Goal: Task Accomplishment & Management: Use online tool/utility

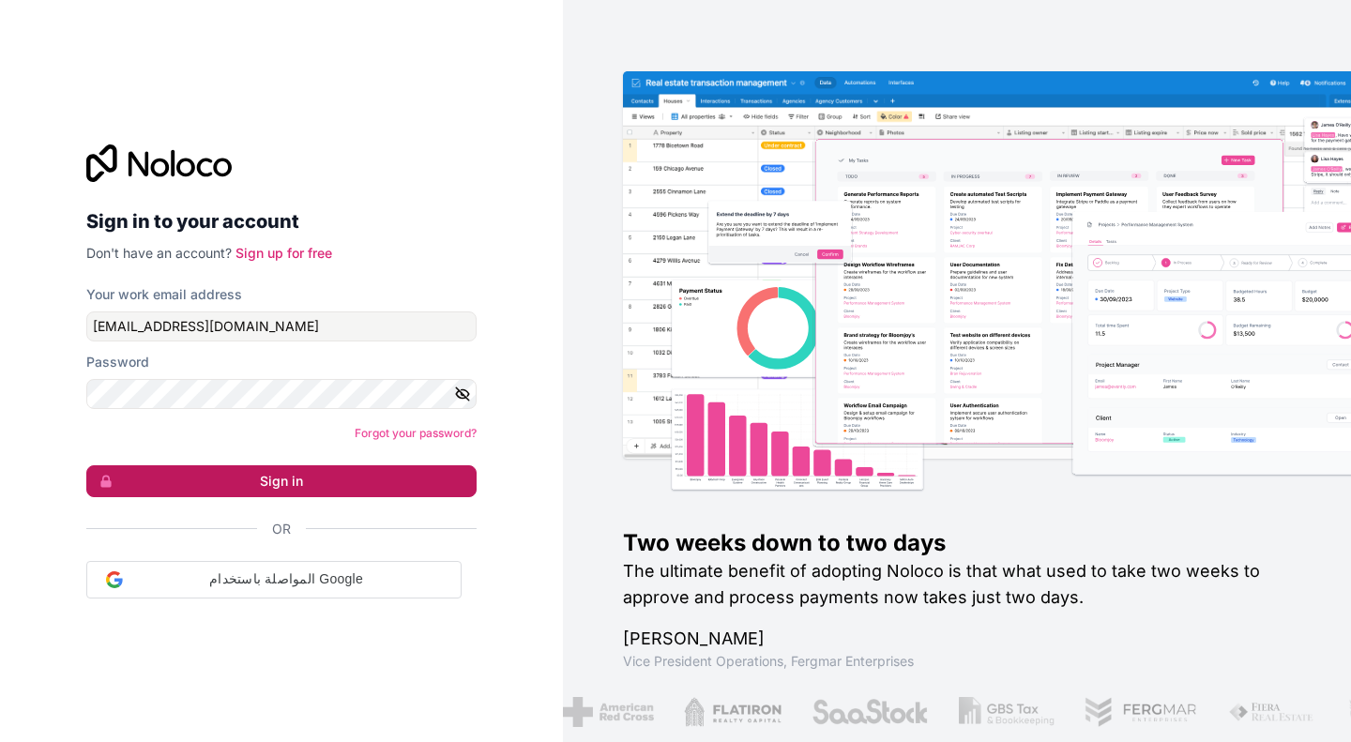
click at [310, 479] on button "Sign in" at bounding box center [281, 481] width 390 height 32
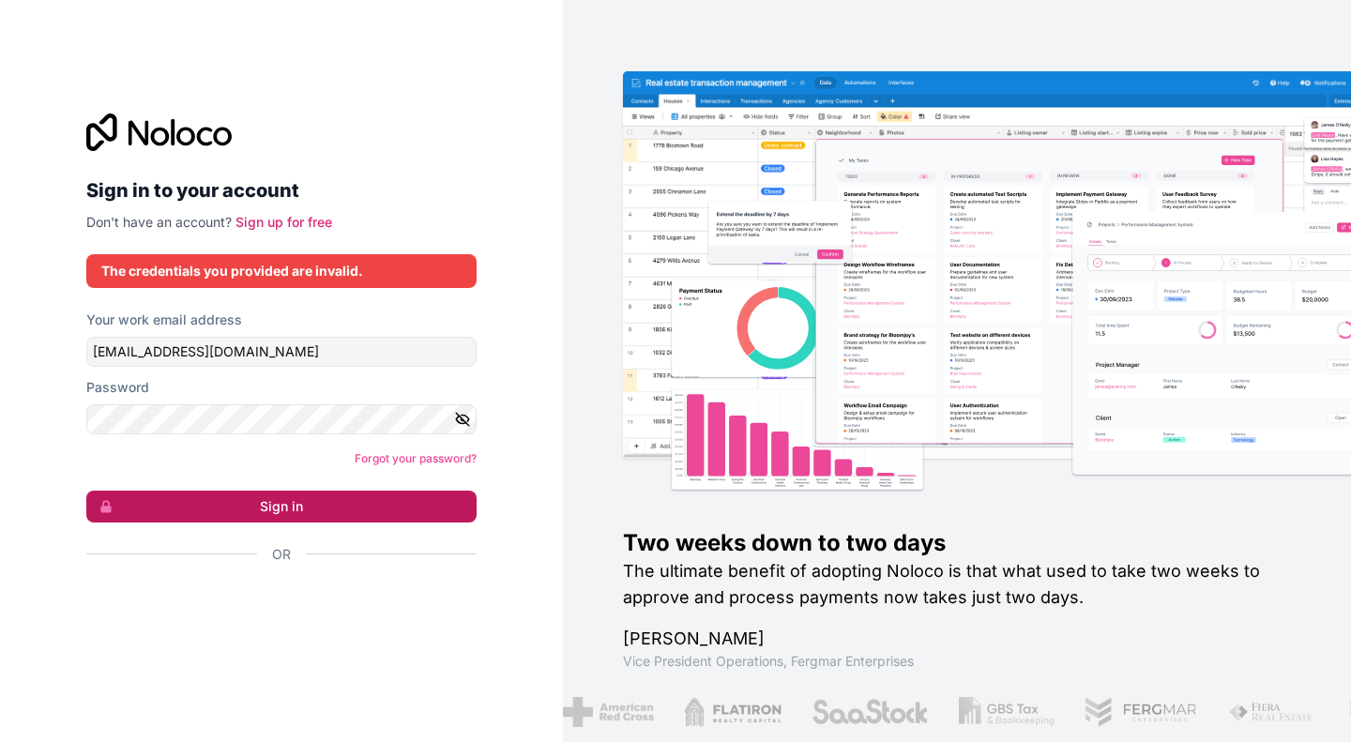
click at [293, 468] on form "Your work email address [PERSON_NAME][EMAIL_ADDRESS][DOMAIN_NAME] Password Forg…" at bounding box center [281, 470] width 390 height 319
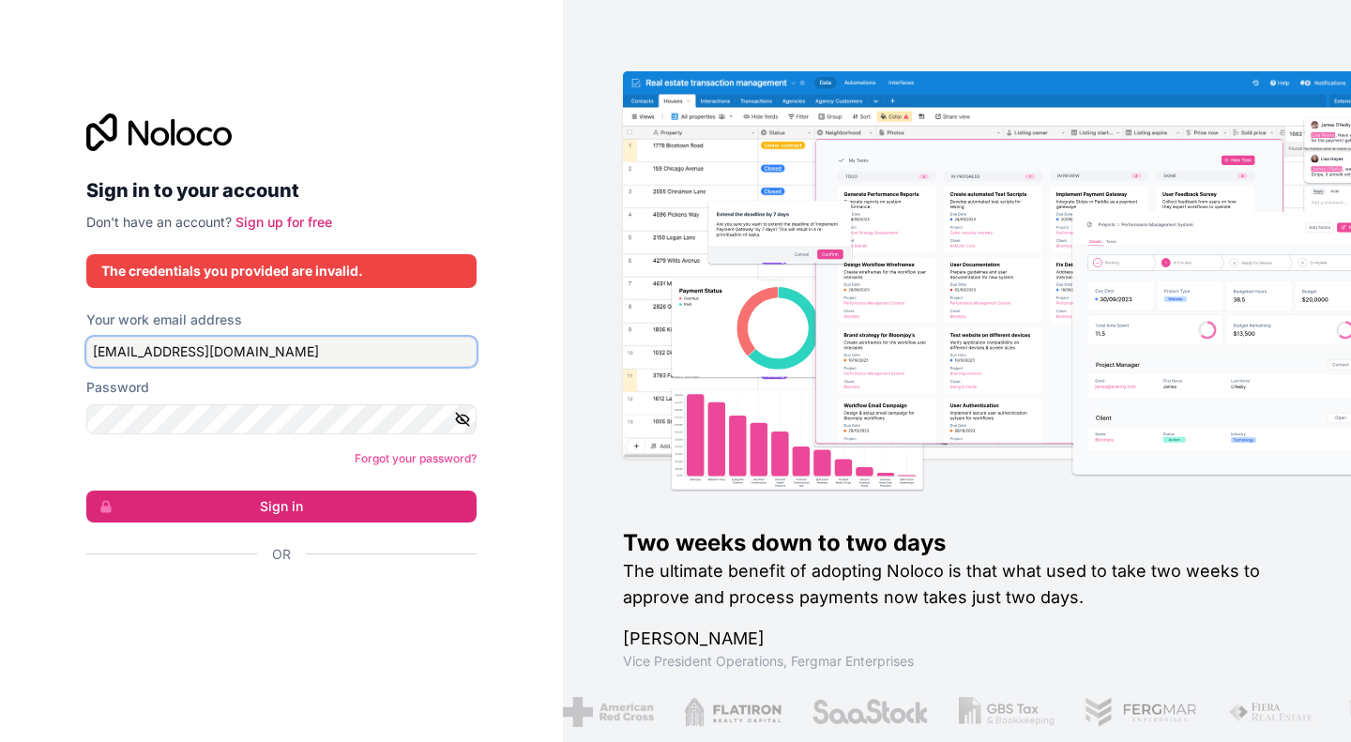
click at [305, 339] on input "[EMAIL_ADDRESS][DOMAIN_NAME]" at bounding box center [281, 352] width 390 height 30
type input "H"
type input "[EMAIL_ADDRESS][DOMAIN_NAME]"
click at [460, 418] on icon "button" at bounding box center [462, 419] width 17 height 17
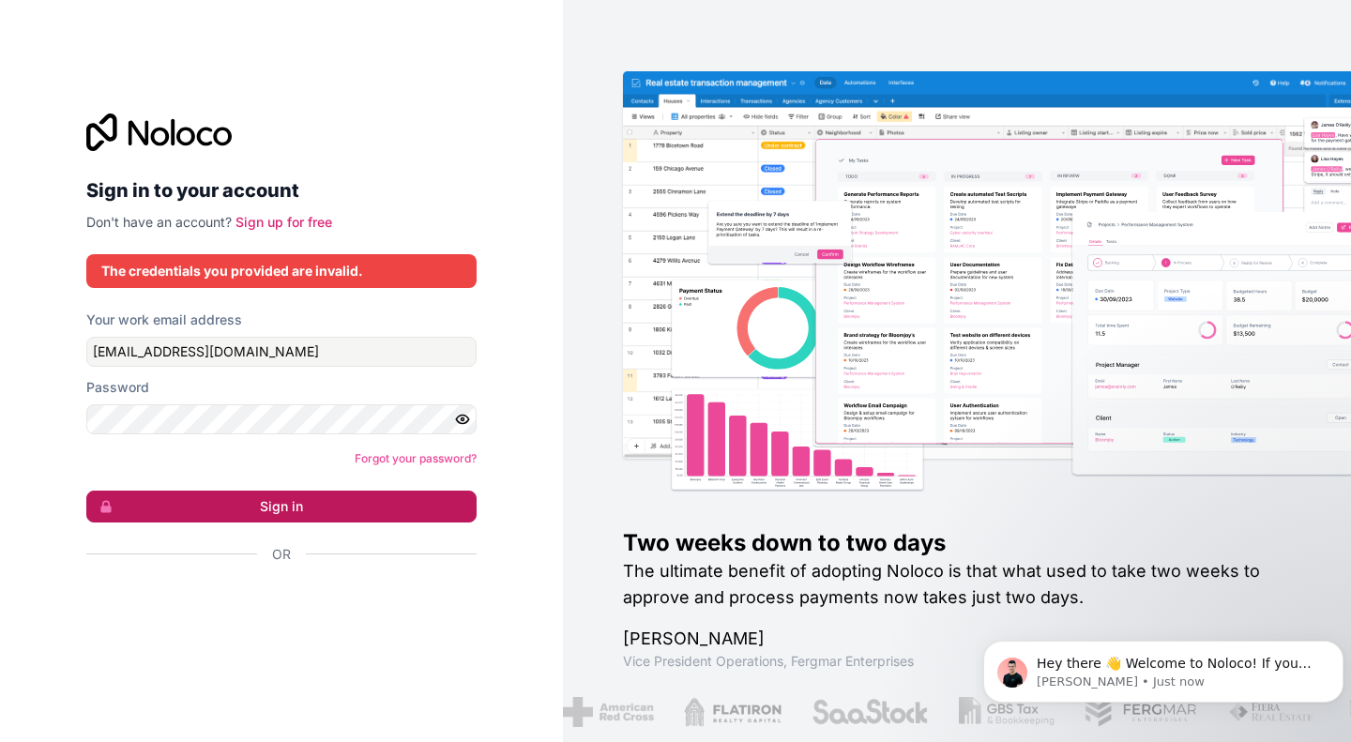
click at [276, 503] on button "Sign in" at bounding box center [281, 507] width 390 height 32
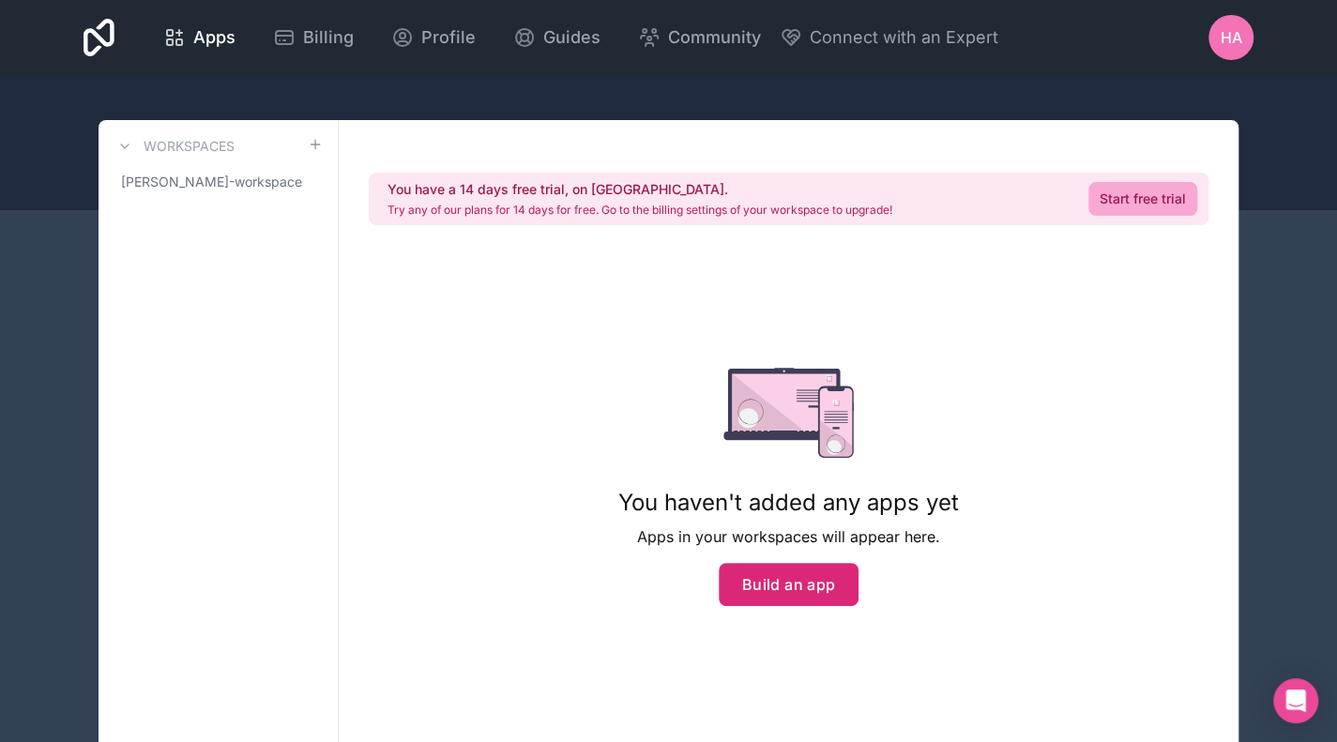
click at [816, 592] on button "Build an app" at bounding box center [789, 584] width 141 height 43
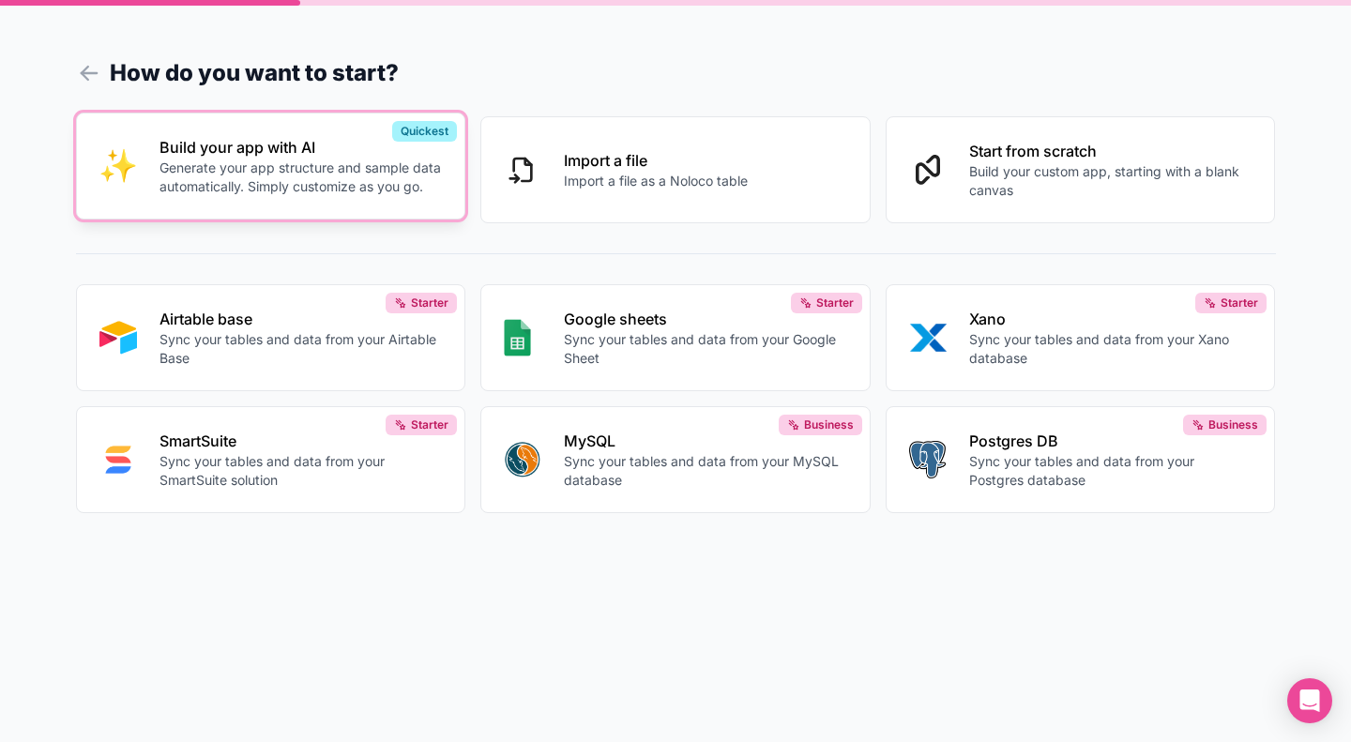
click at [337, 178] on p "Generate your app structure and sample data automatically. Simply customize as …" at bounding box center [301, 178] width 283 height 38
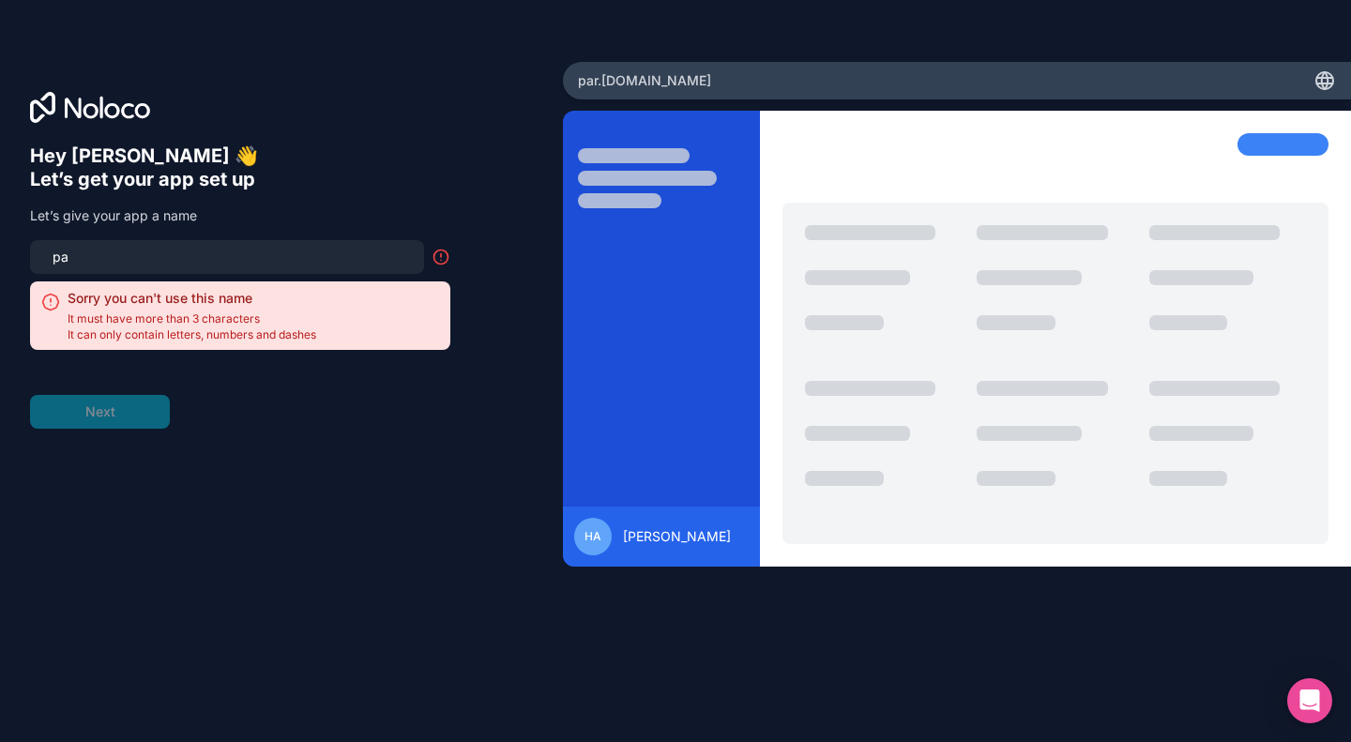
type input "p"
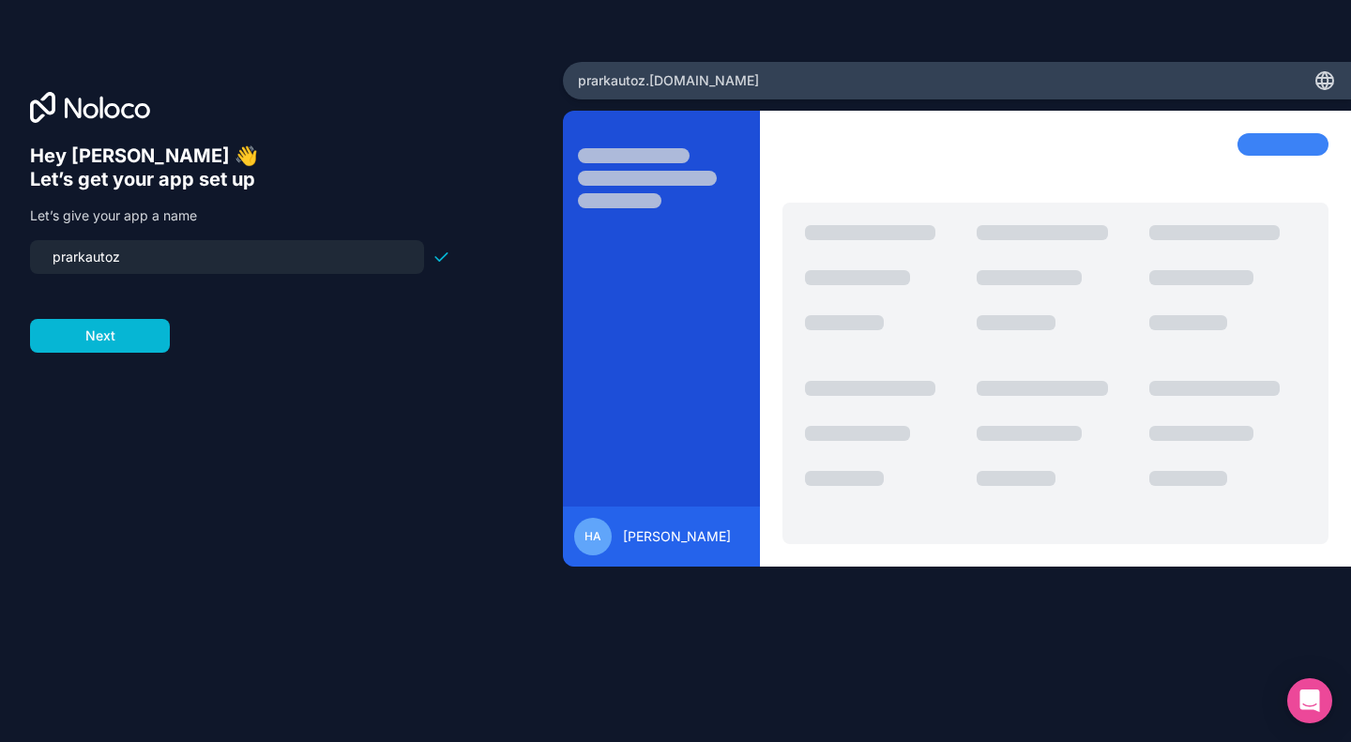
click at [74, 256] on input "prarkautoz" at bounding box center [227, 257] width 372 height 26
click at [248, 244] on input "parkautoz" at bounding box center [227, 257] width 372 height 26
click at [248, 244] on input "park" at bounding box center [227, 257] width 372 height 26
type input "parkautoz"
click at [95, 335] on button "Next" at bounding box center [100, 336] width 140 height 34
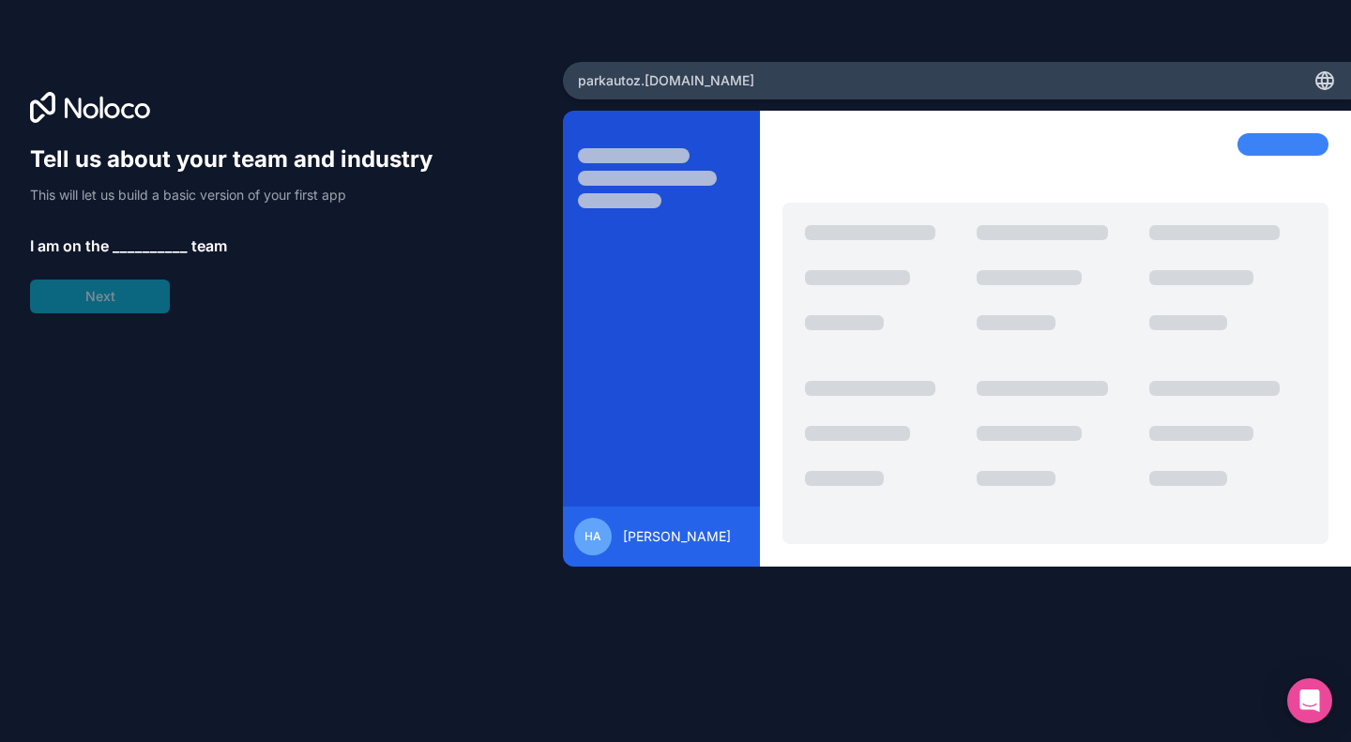
click at [154, 246] on span "__________" at bounding box center [150, 246] width 75 height 23
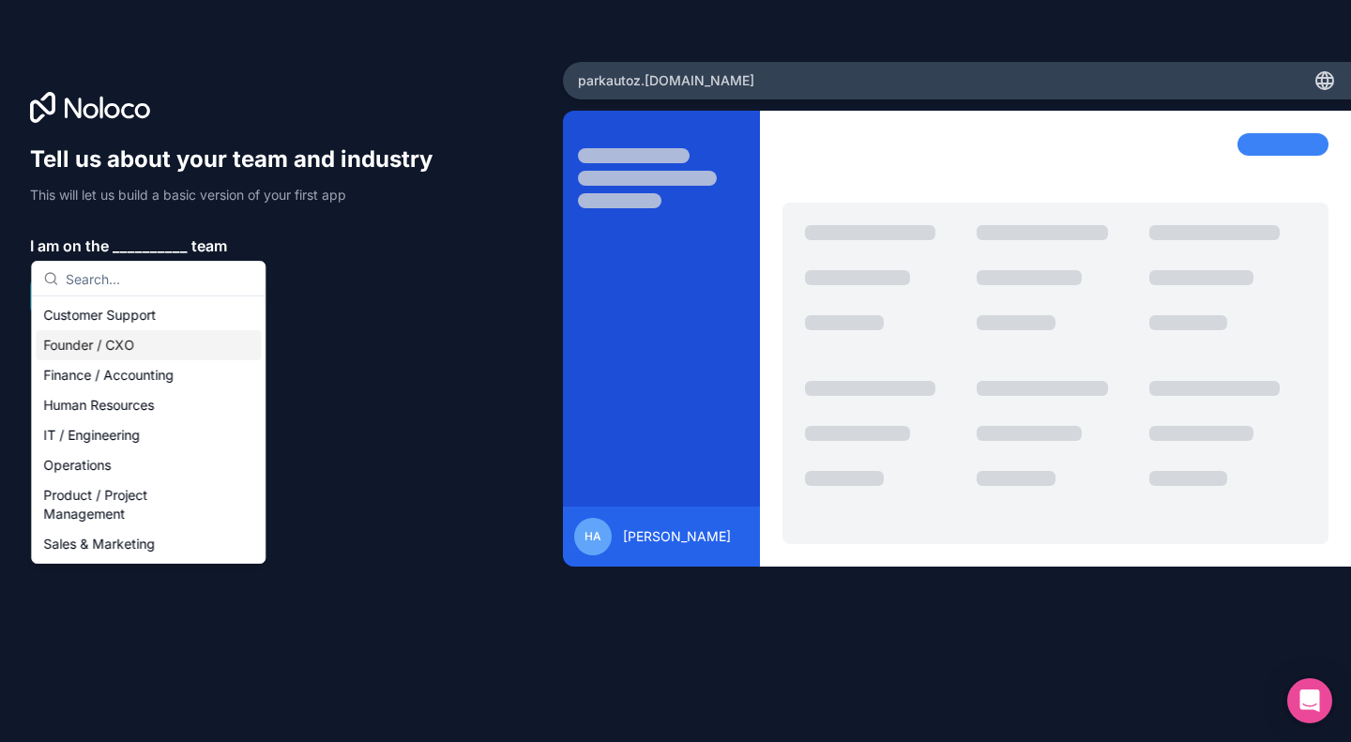
click at [124, 346] on div "Founder / CXO" at bounding box center [148, 345] width 225 height 30
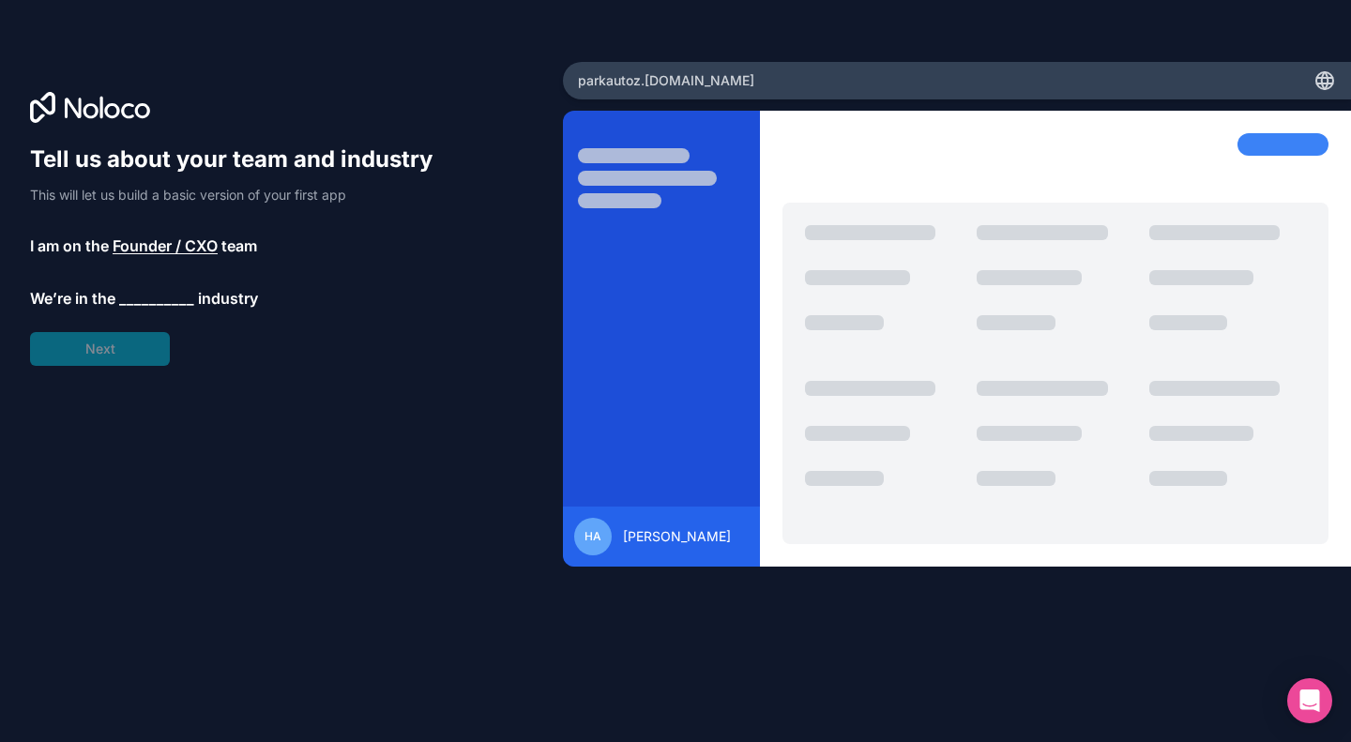
click at [160, 303] on span "__________" at bounding box center [156, 298] width 75 height 23
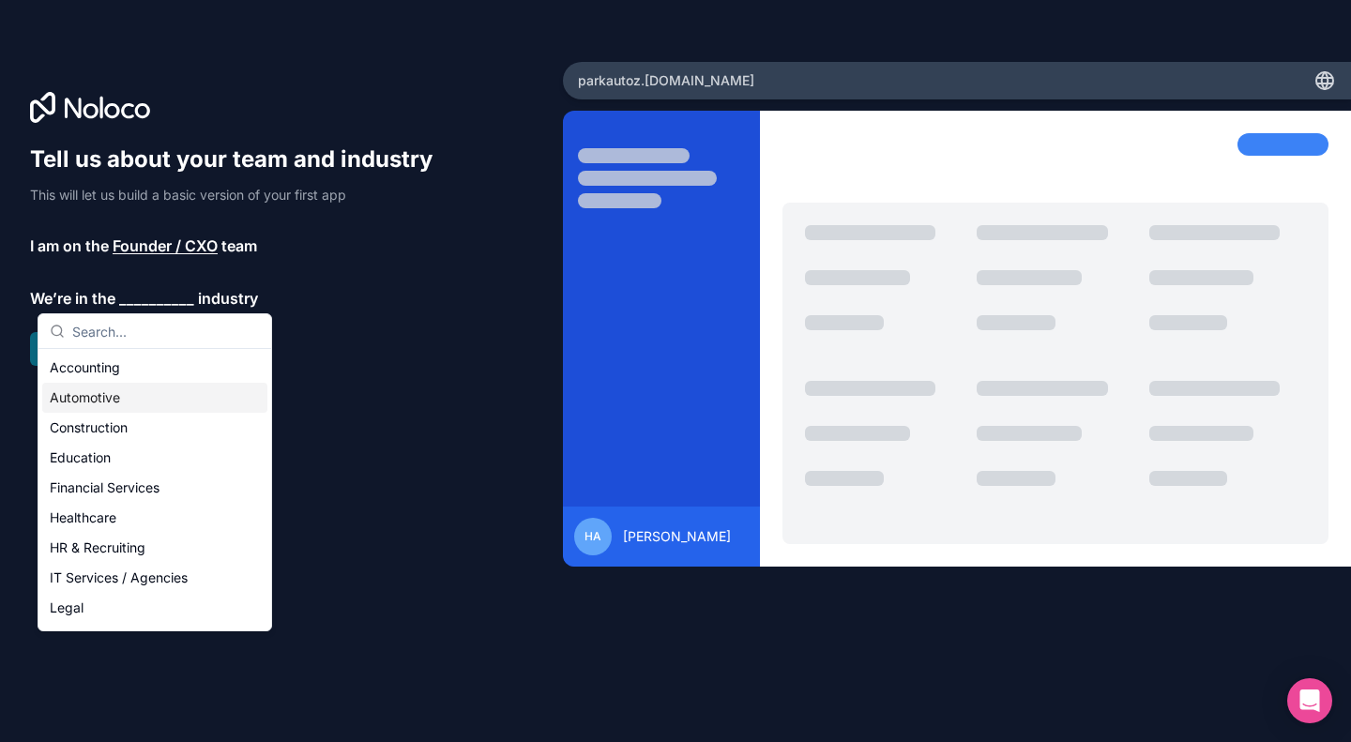
click at [124, 405] on div "Automotive" at bounding box center [154, 398] width 225 height 30
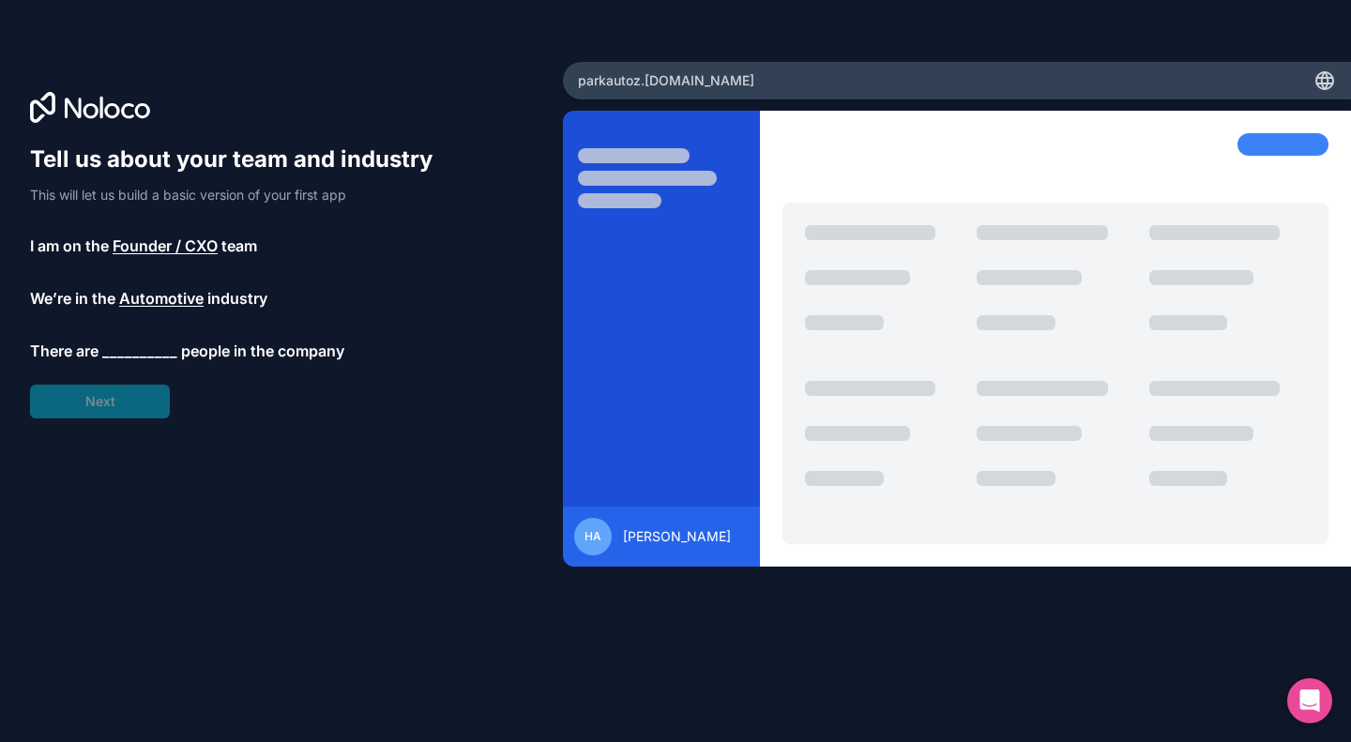
click at [156, 354] on span "__________" at bounding box center [139, 351] width 75 height 23
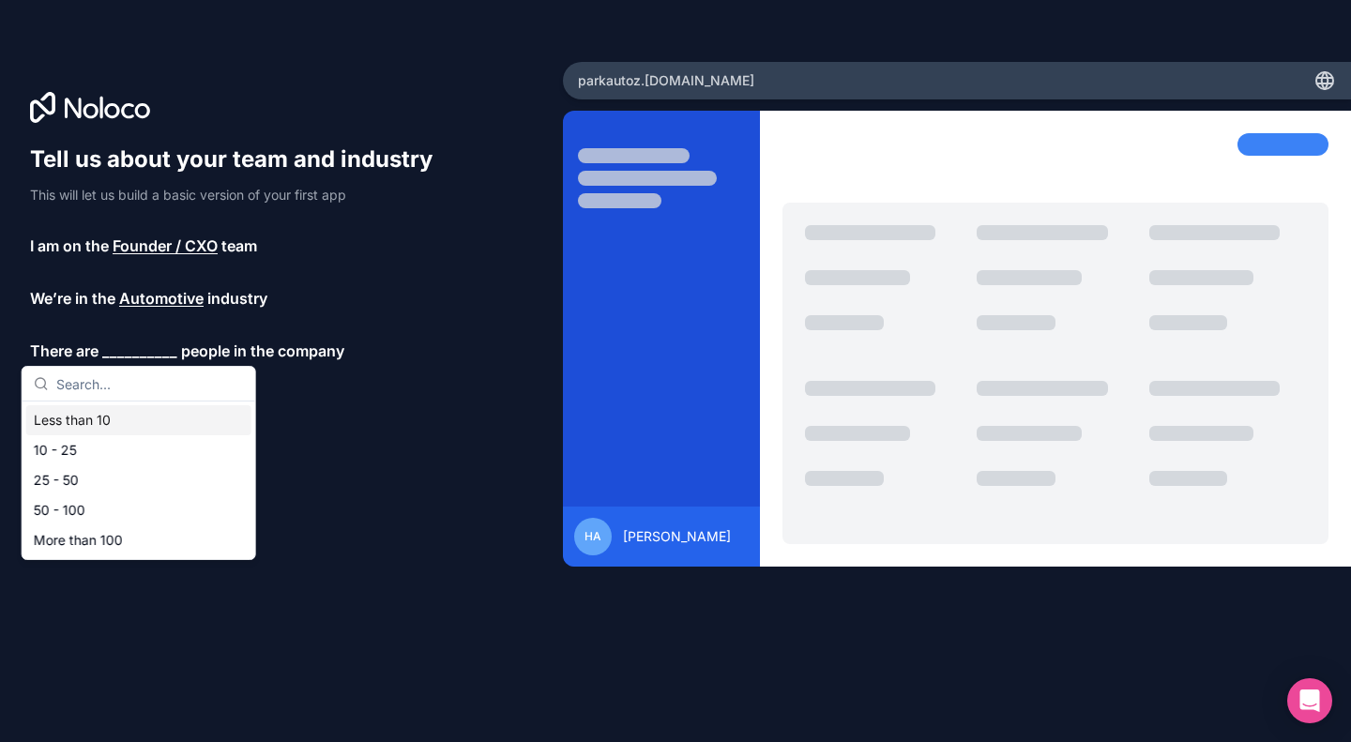
click at [107, 419] on div "Less than 10" at bounding box center [138, 420] width 225 height 30
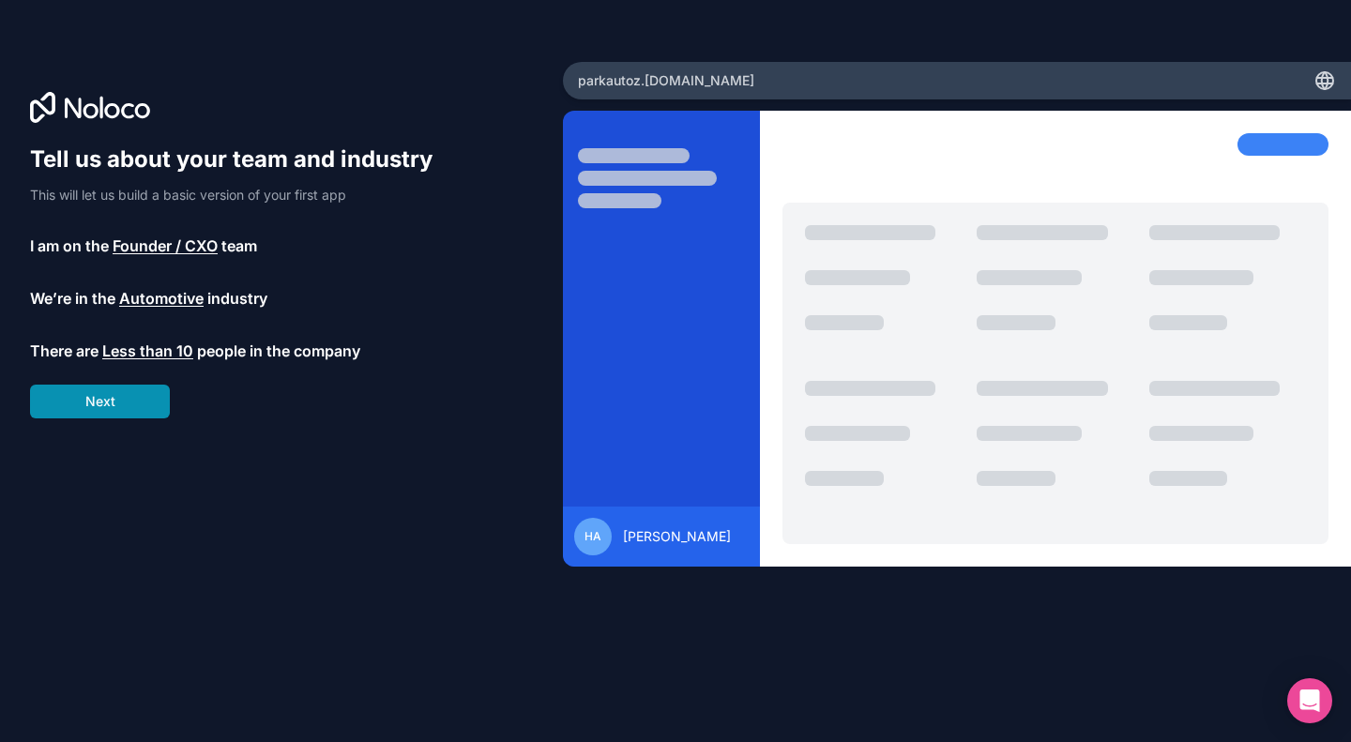
click at [132, 409] on button "Next" at bounding box center [100, 402] width 140 height 34
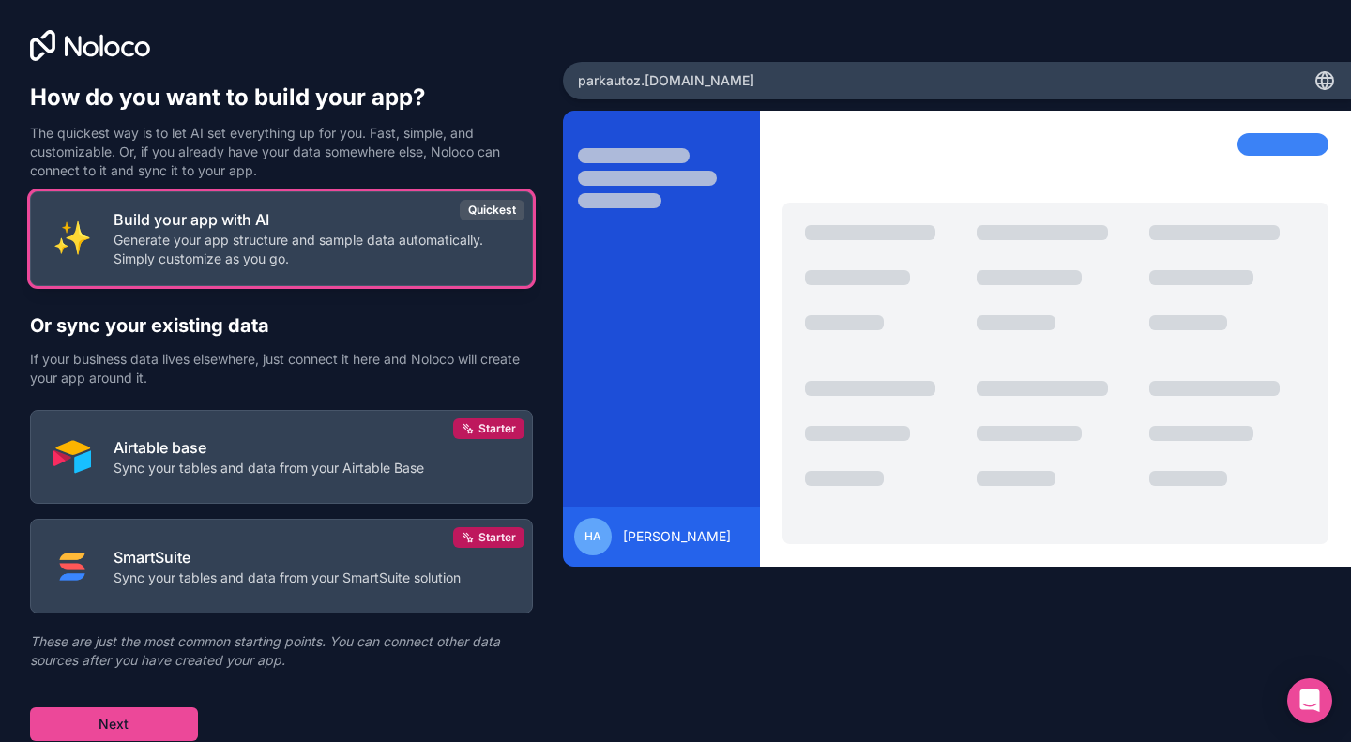
click at [343, 250] on p "Generate your app structure and sample data automatically. Simply customize as …" at bounding box center [312, 250] width 396 height 38
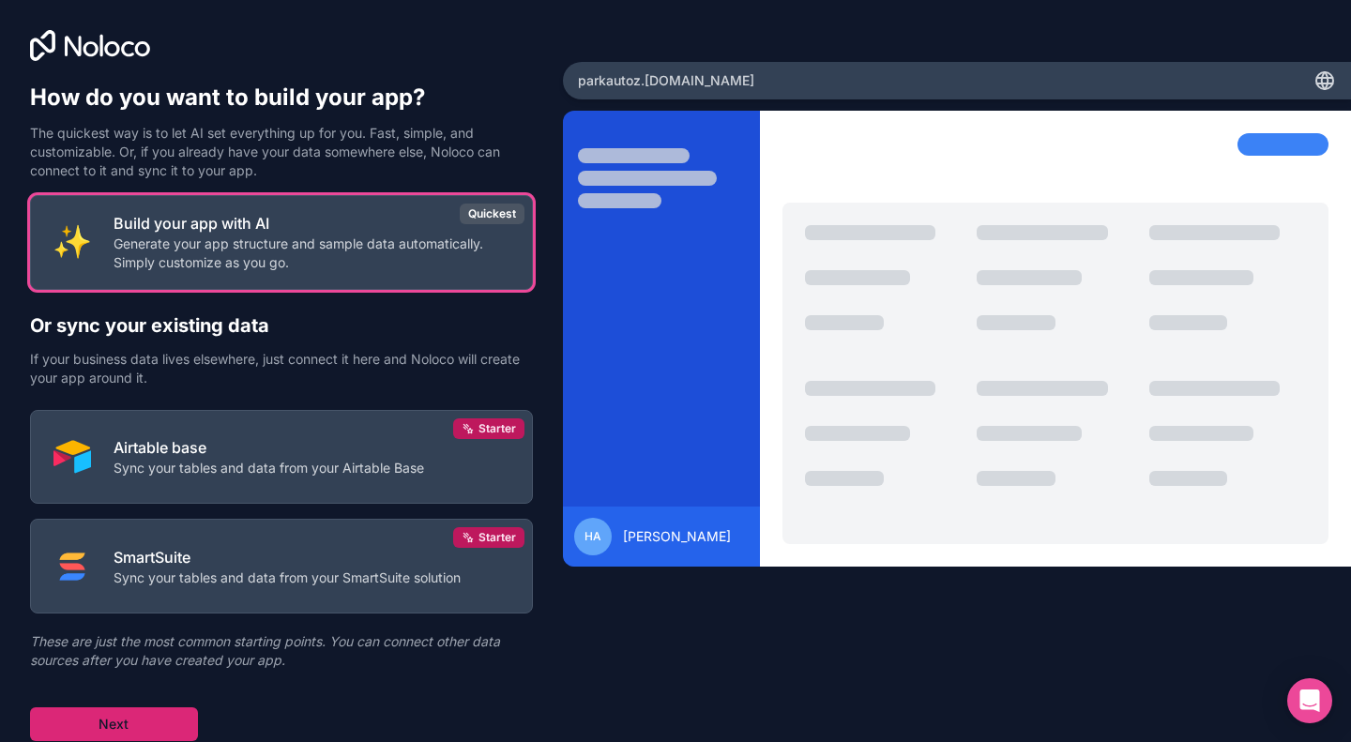
click at [133, 713] on button "Next" at bounding box center [114, 724] width 168 height 34
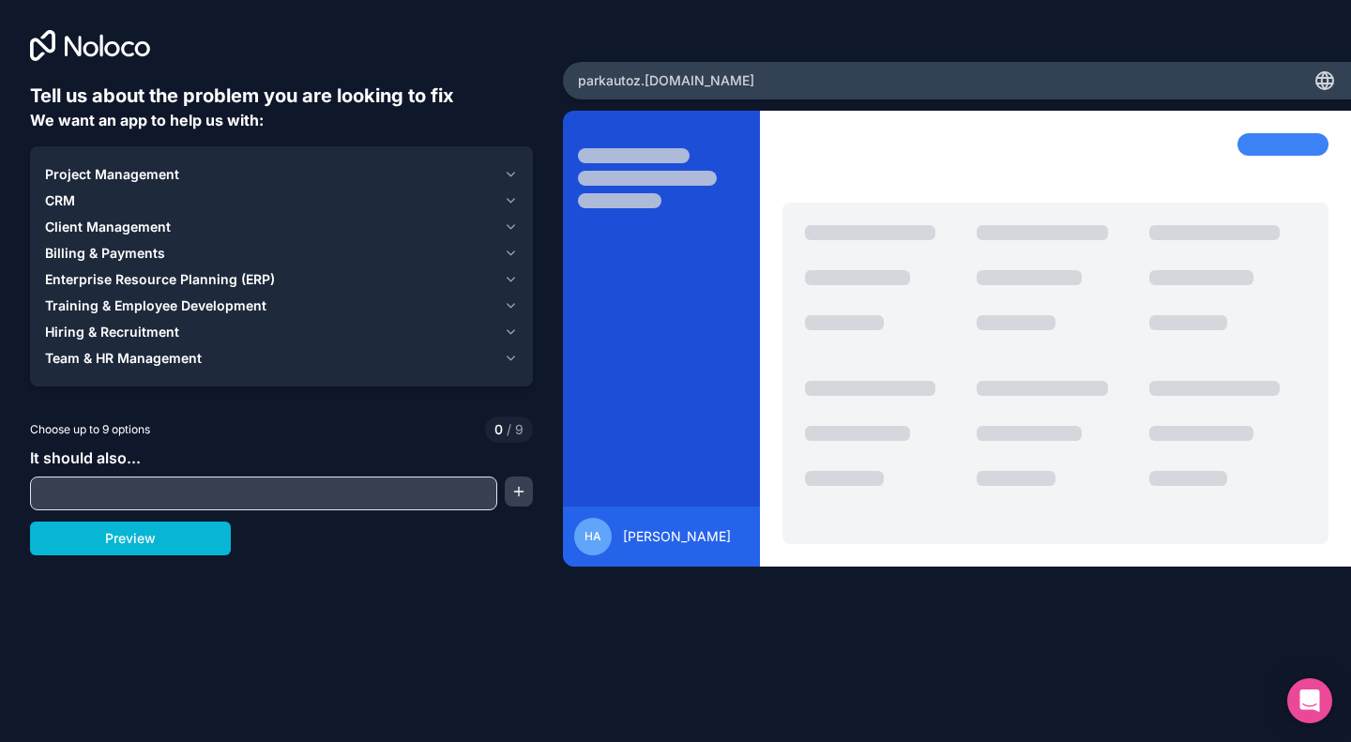
click at [512, 222] on icon "button" at bounding box center [511, 227] width 14 height 15
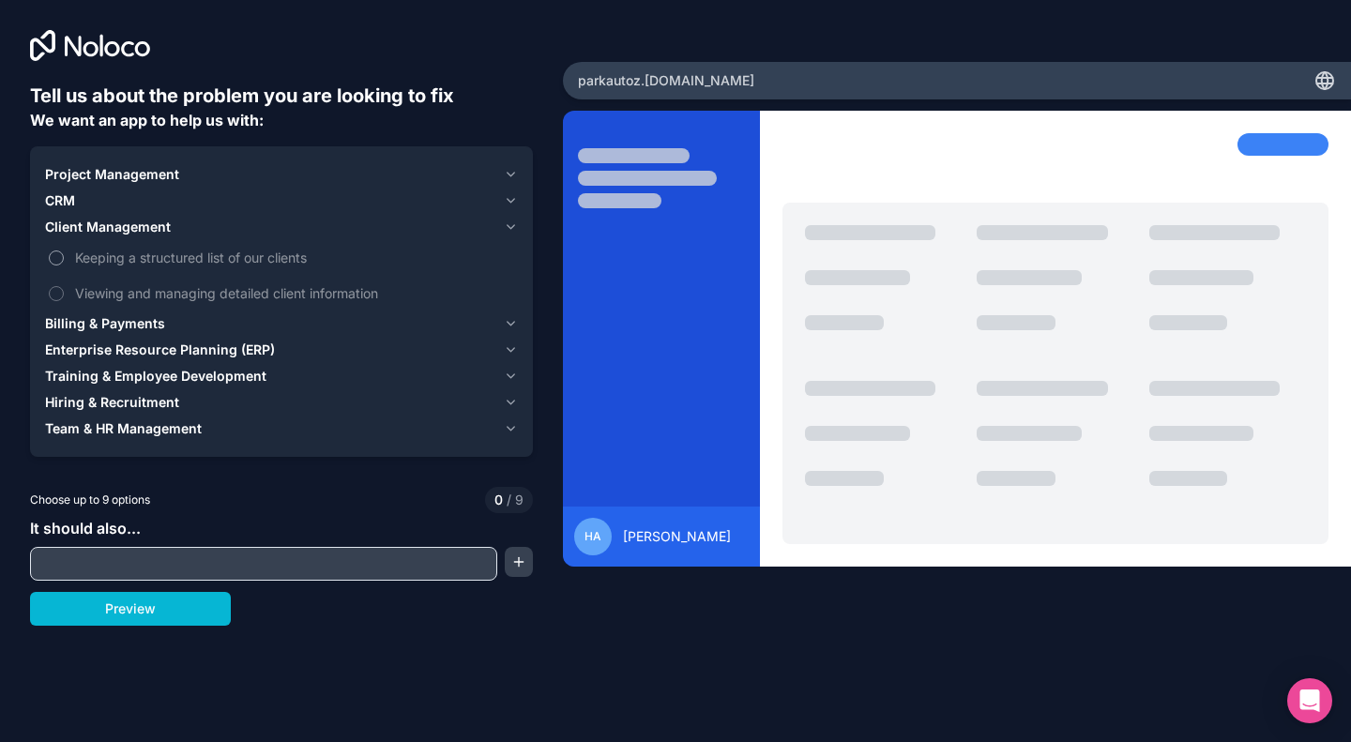
click at [132, 260] on span "Keeping a structured list of our clients" at bounding box center [294, 258] width 439 height 20
click at [64, 260] on button "Keeping a structured list of our clients" at bounding box center [56, 258] width 15 height 15
click at [137, 296] on span "Viewing and managing detailed client information" at bounding box center [294, 293] width 439 height 20
click at [64, 296] on button "Viewing and managing detailed client information" at bounding box center [56, 293] width 15 height 15
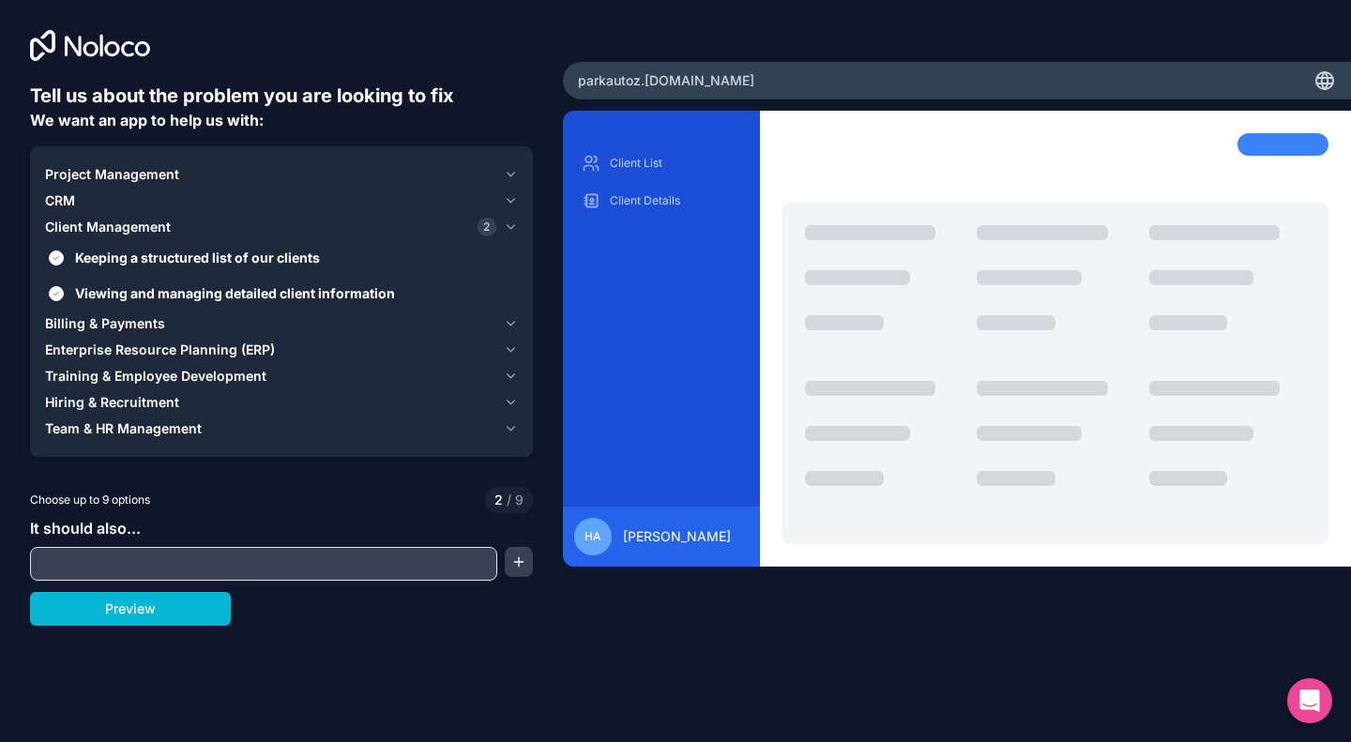
click at [511, 346] on icon "button" at bounding box center [511, 349] width 14 height 15
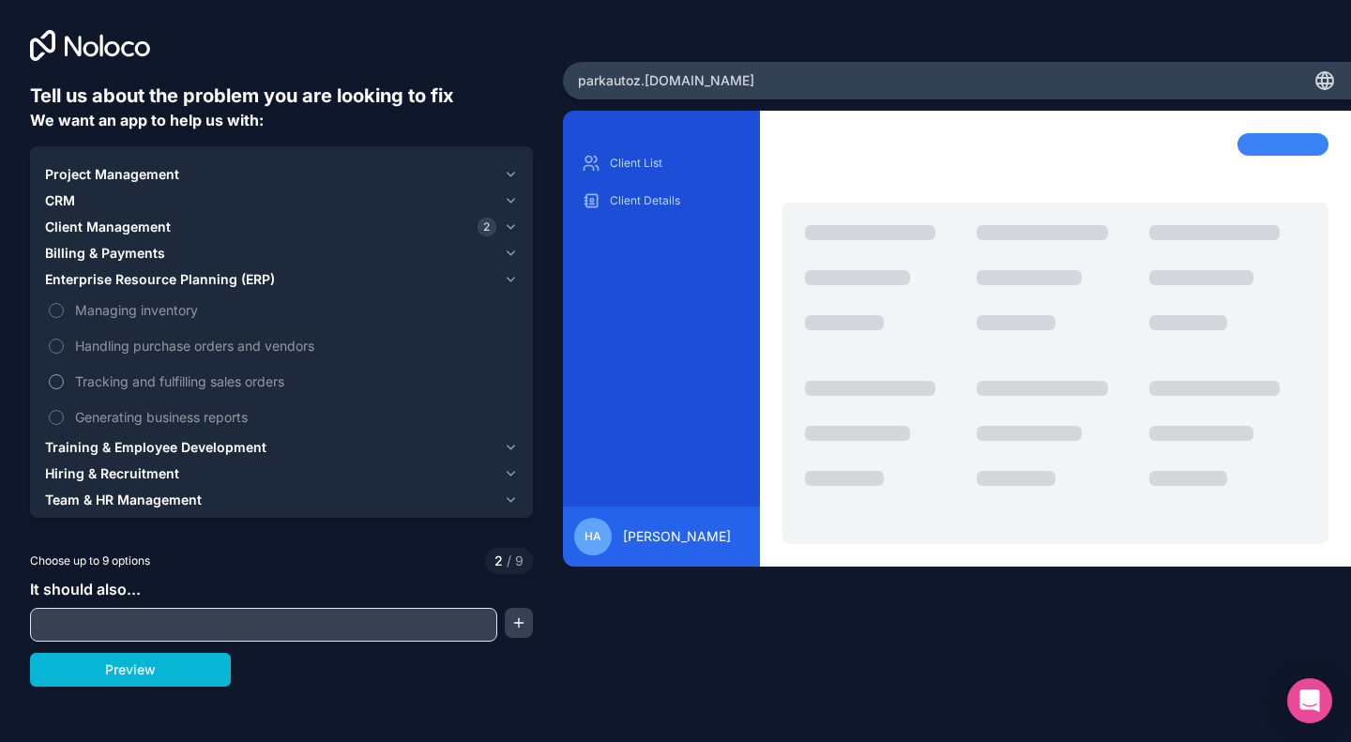
click at [180, 382] on span "Tracking and fulfilling sales orders" at bounding box center [294, 382] width 439 height 20
click at [64, 382] on button "Tracking and fulfilling sales orders" at bounding box center [56, 381] width 15 height 15
click at [205, 419] on span "Generating business reports" at bounding box center [294, 417] width 439 height 20
click at [64, 419] on button "Generating business reports" at bounding box center [56, 417] width 15 height 15
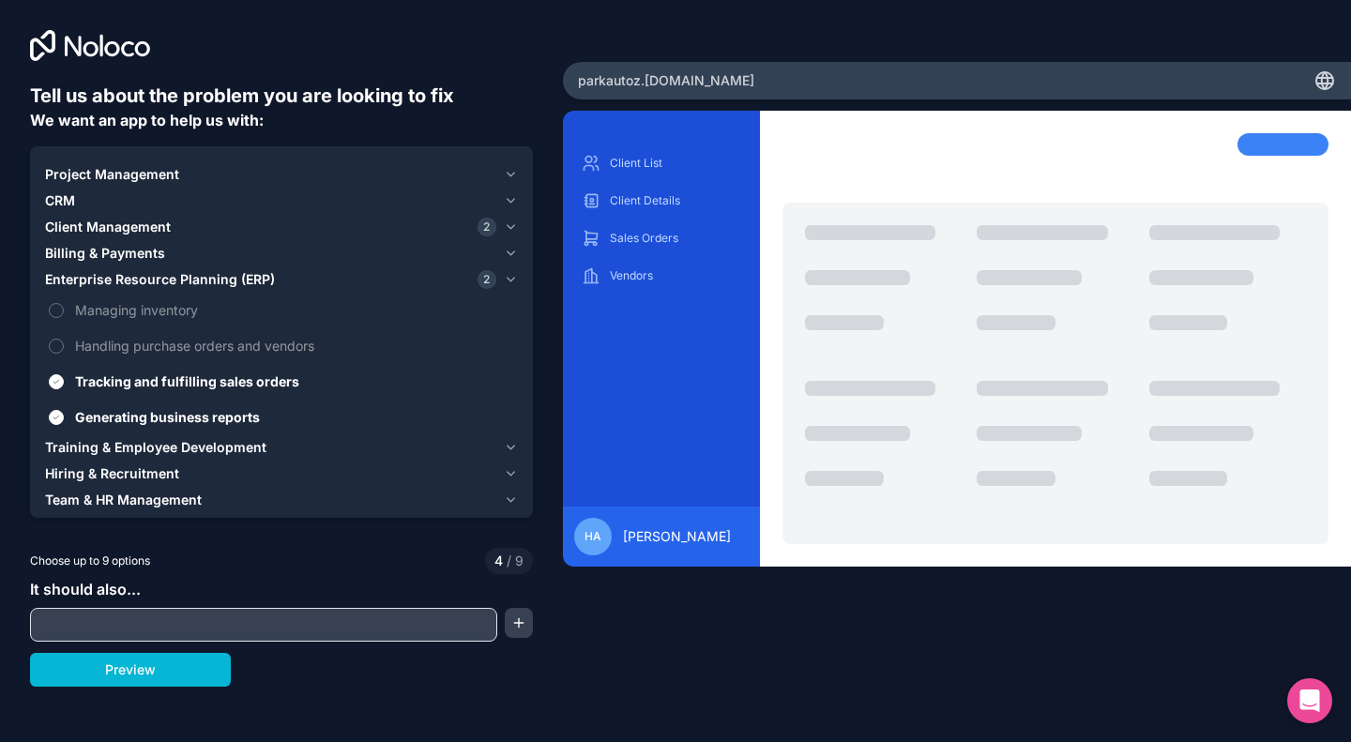
click at [507, 451] on icon "button" at bounding box center [511, 447] width 14 height 15
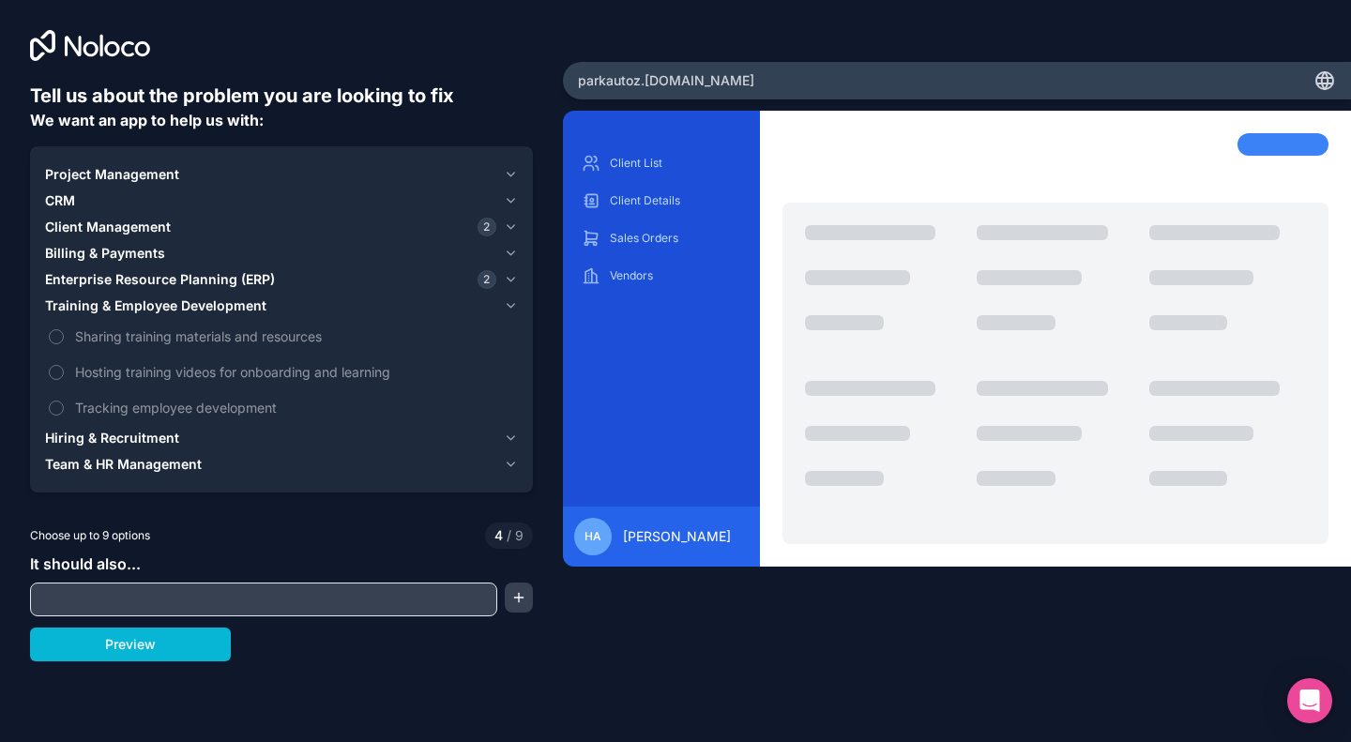
click at [509, 439] on icon "button" at bounding box center [512, 438] width 8 height 4
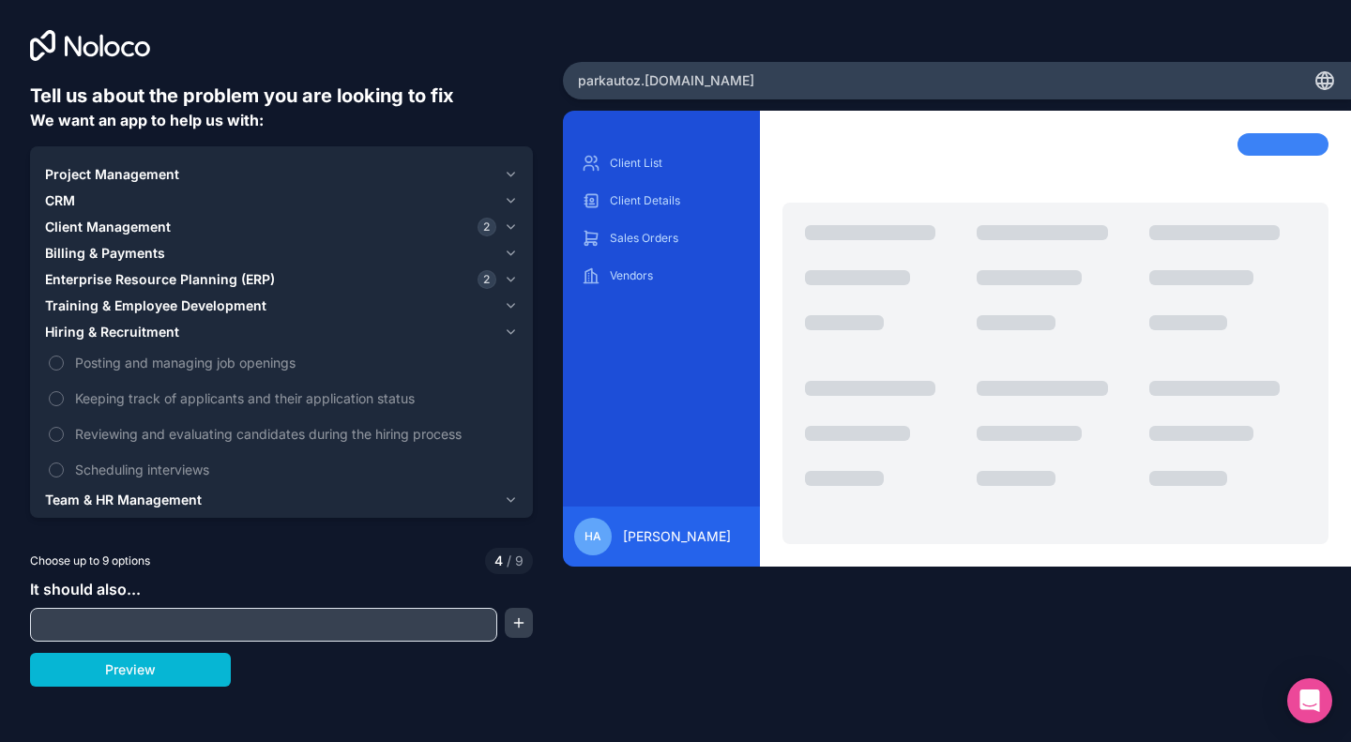
click at [510, 506] on icon "button" at bounding box center [511, 500] width 14 height 15
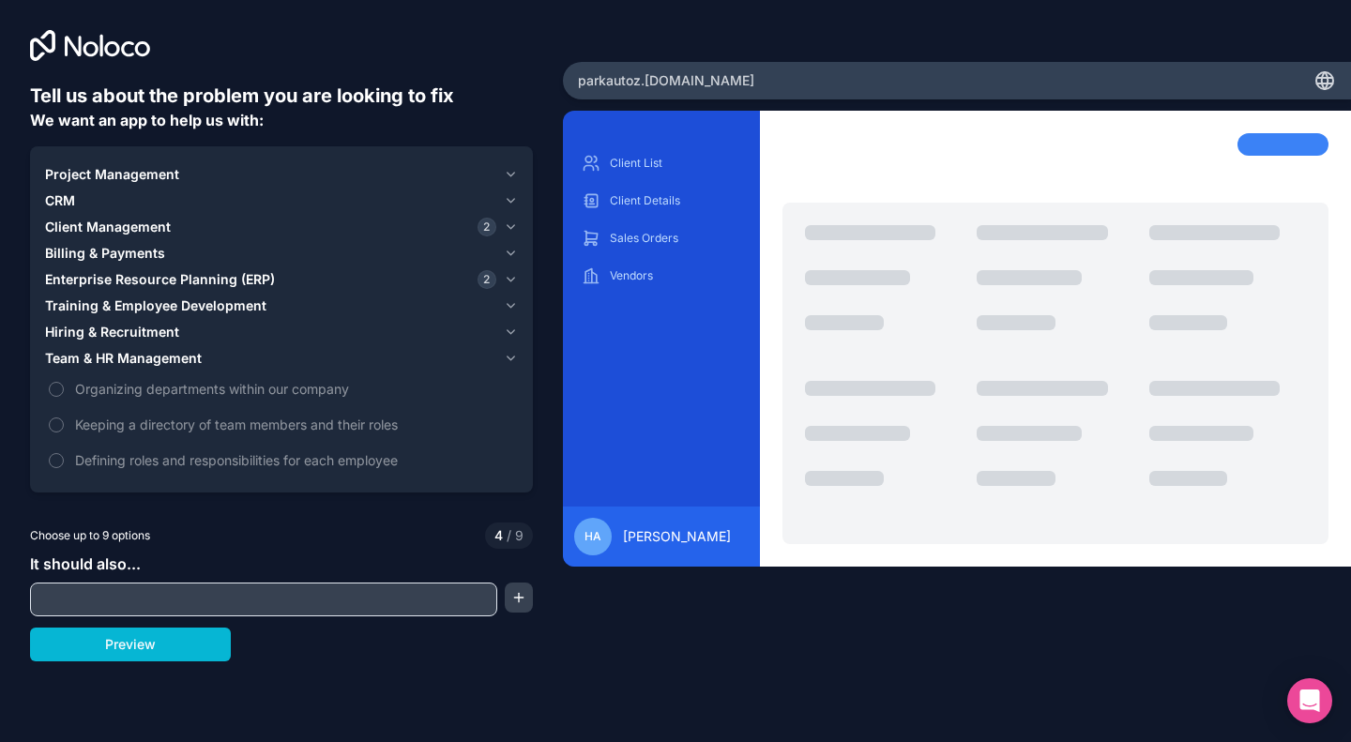
click at [515, 365] on icon "button" at bounding box center [511, 358] width 14 height 15
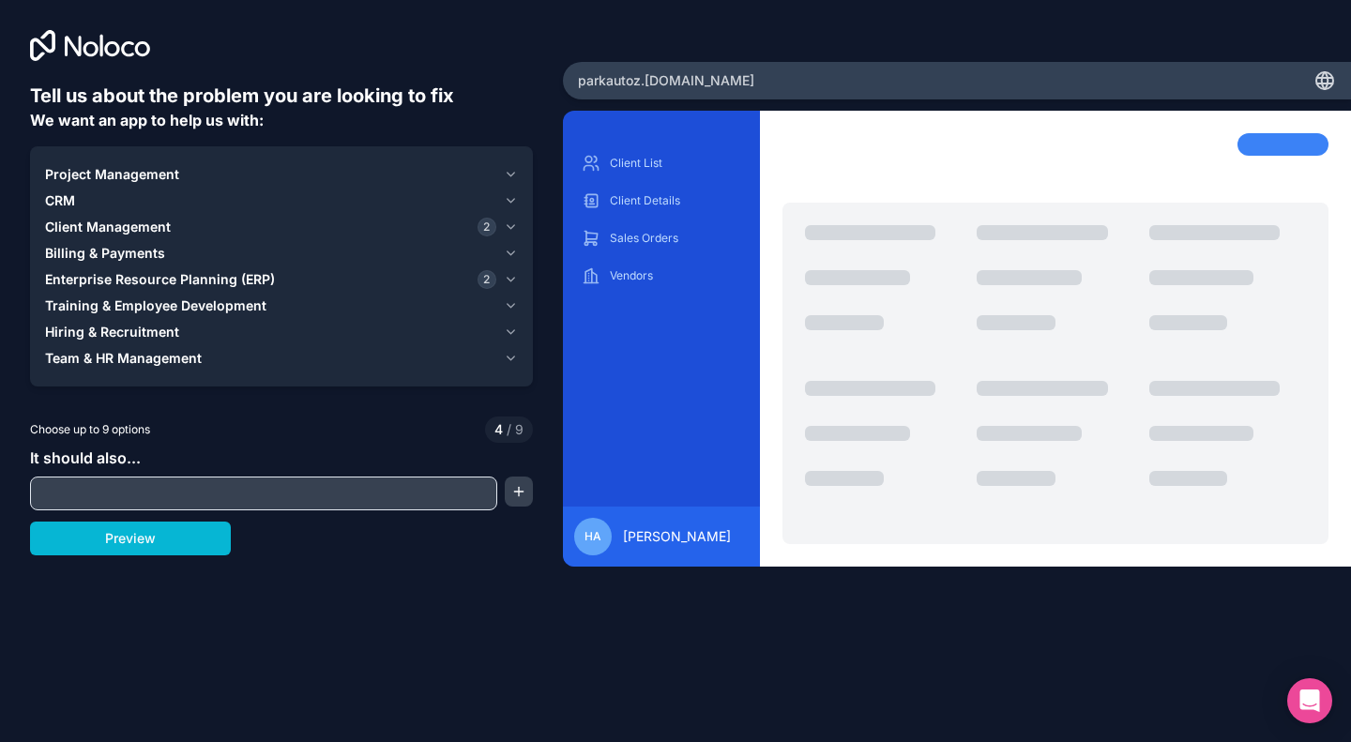
click at [512, 202] on icon "button" at bounding box center [512, 201] width 8 height 4
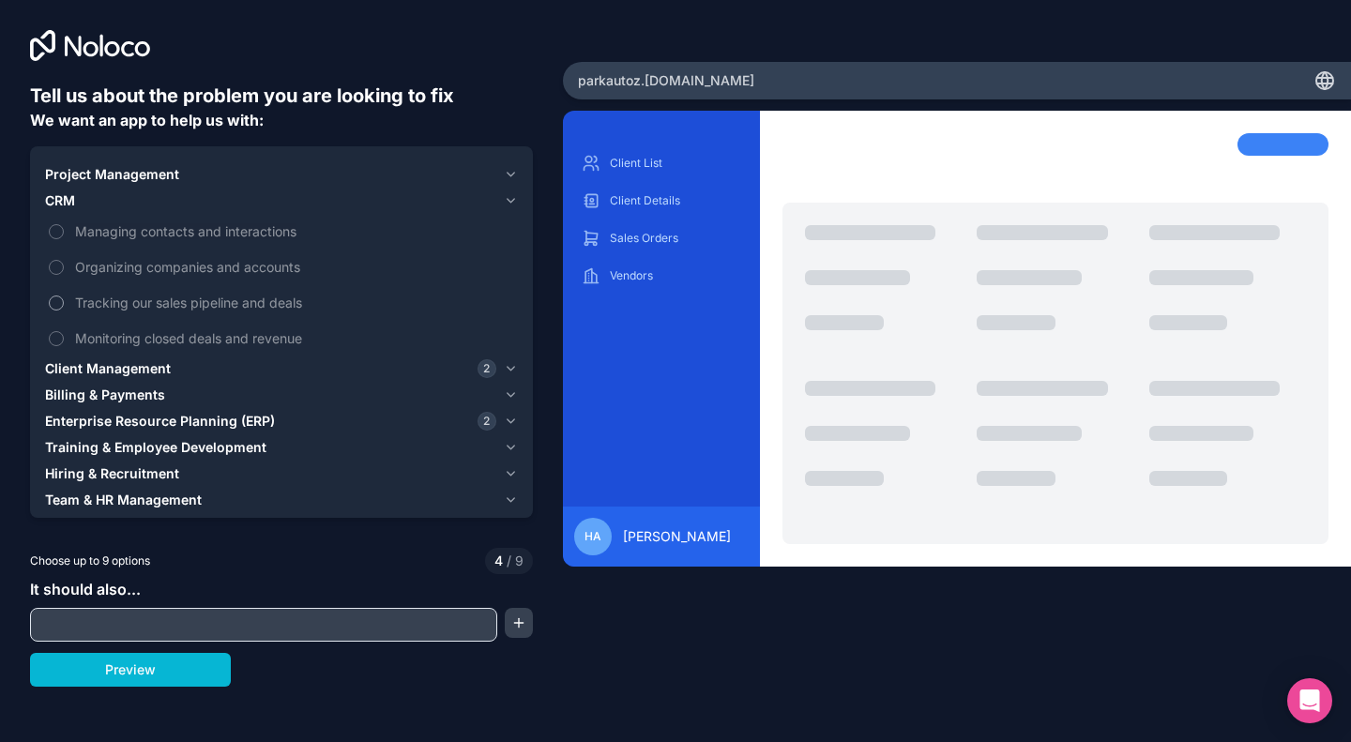
click at [162, 305] on span "Tracking our sales pipeline and deals" at bounding box center [294, 303] width 439 height 20
click at [64, 305] on button "Tracking our sales pipeline and deals" at bounding box center [56, 303] width 15 height 15
click at [221, 339] on span "Monitoring closed deals and revenue" at bounding box center [294, 338] width 439 height 20
click at [64, 339] on button "Monitoring closed deals and revenue" at bounding box center [56, 338] width 15 height 15
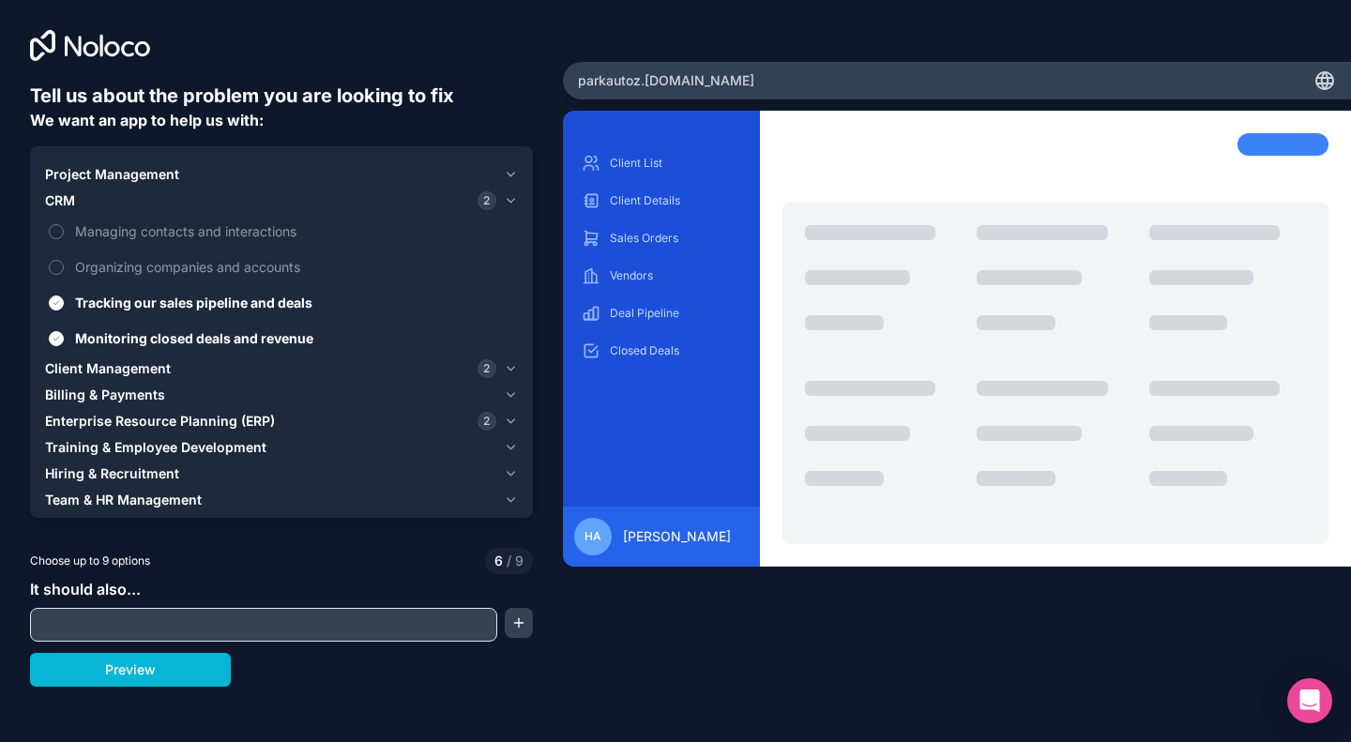
click at [515, 175] on icon "button" at bounding box center [511, 174] width 14 height 15
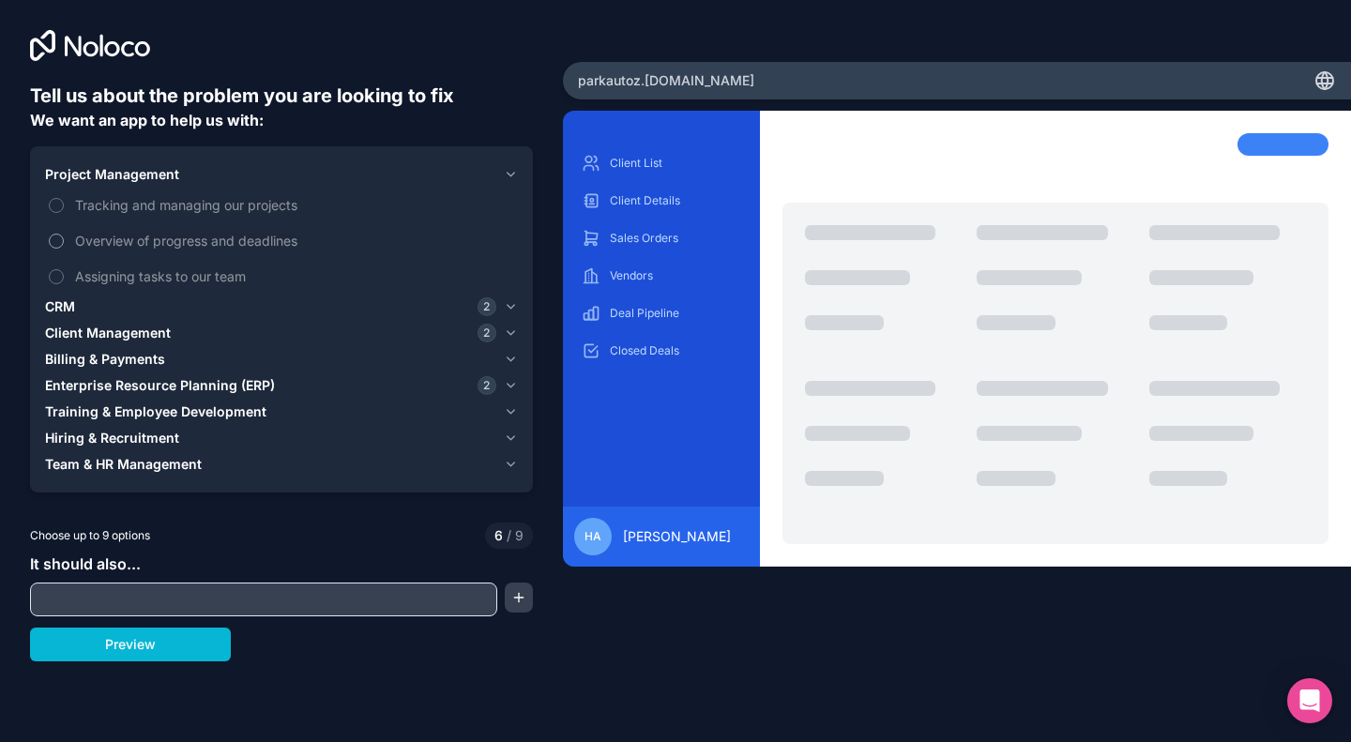
click at [160, 243] on span "Overview of progress and deadlines" at bounding box center [294, 241] width 439 height 20
click at [64, 243] on button "Overview of progress and deadlines" at bounding box center [56, 241] width 15 height 15
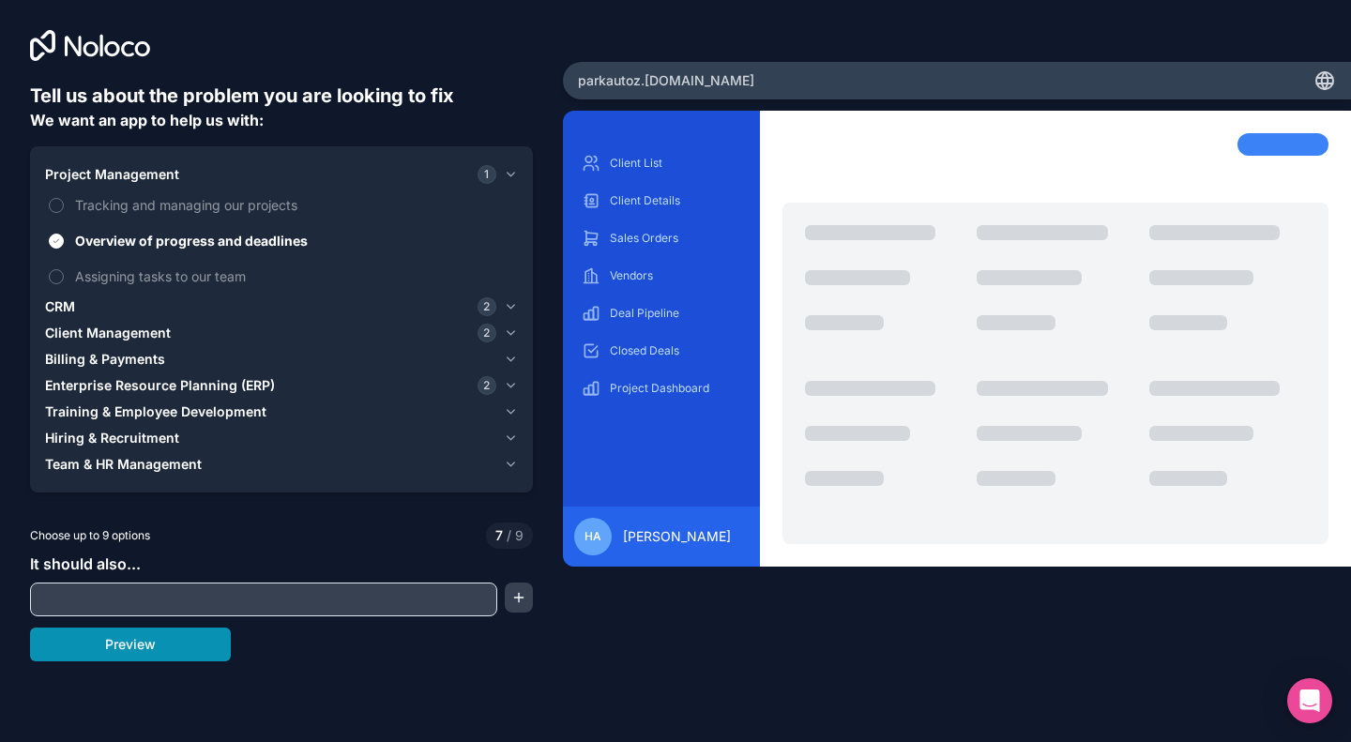
click at [131, 650] on button "Preview" at bounding box center [130, 645] width 201 height 34
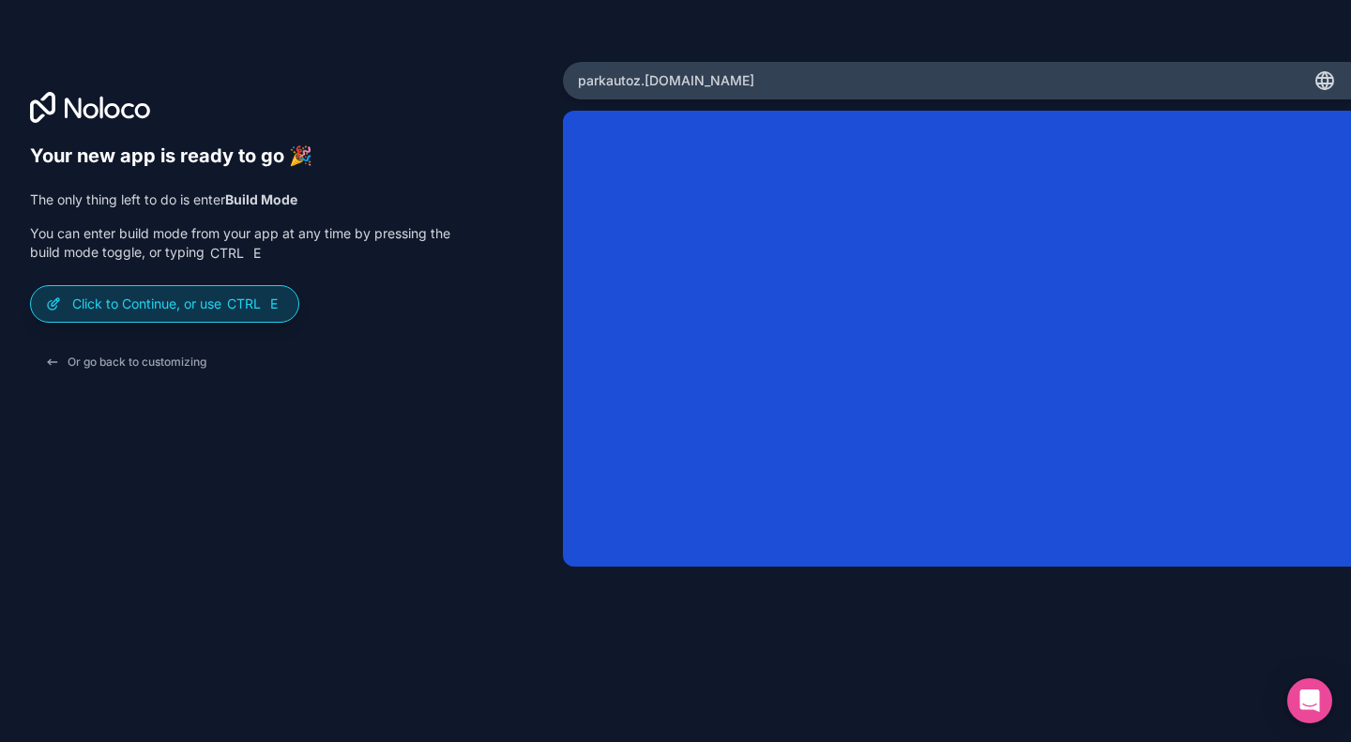
click at [180, 310] on p "Click to Continue, or use Ctrl E" at bounding box center [177, 304] width 211 height 19
